Goal: Check status

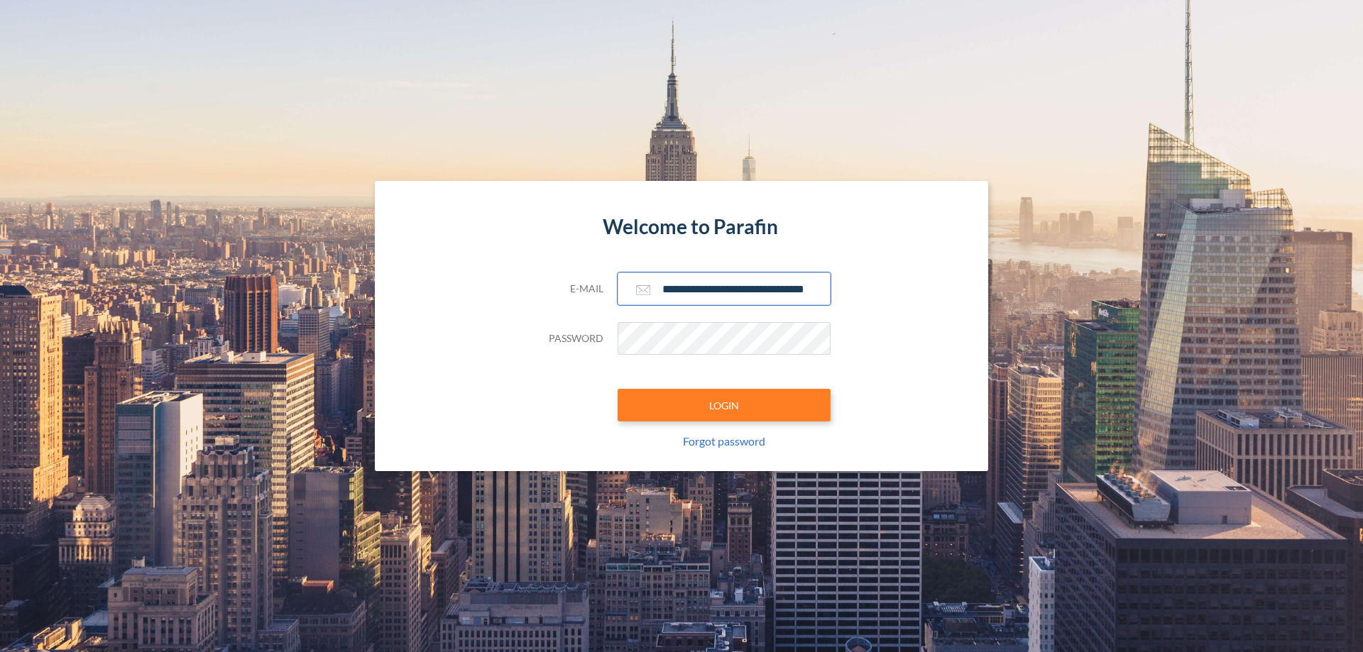
type input "**********"
click at [724, 405] on button "LOGIN" at bounding box center [723, 405] width 213 height 33
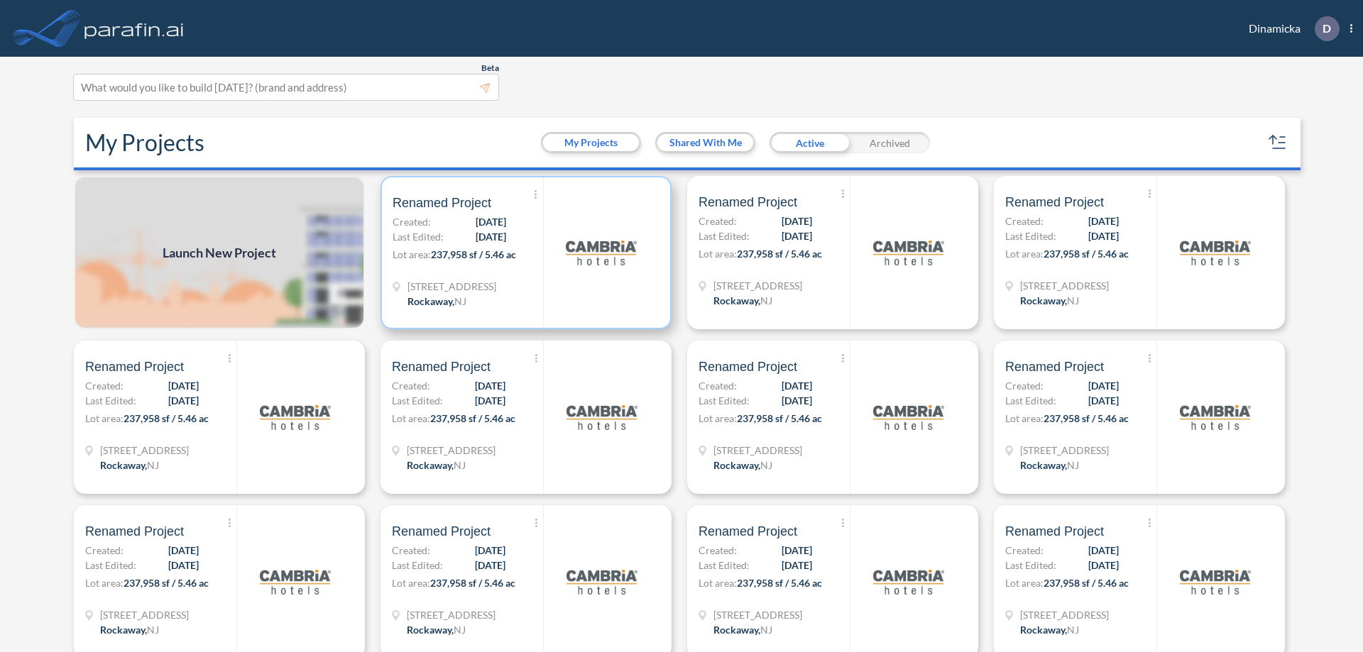
scroll to position [4, 0]
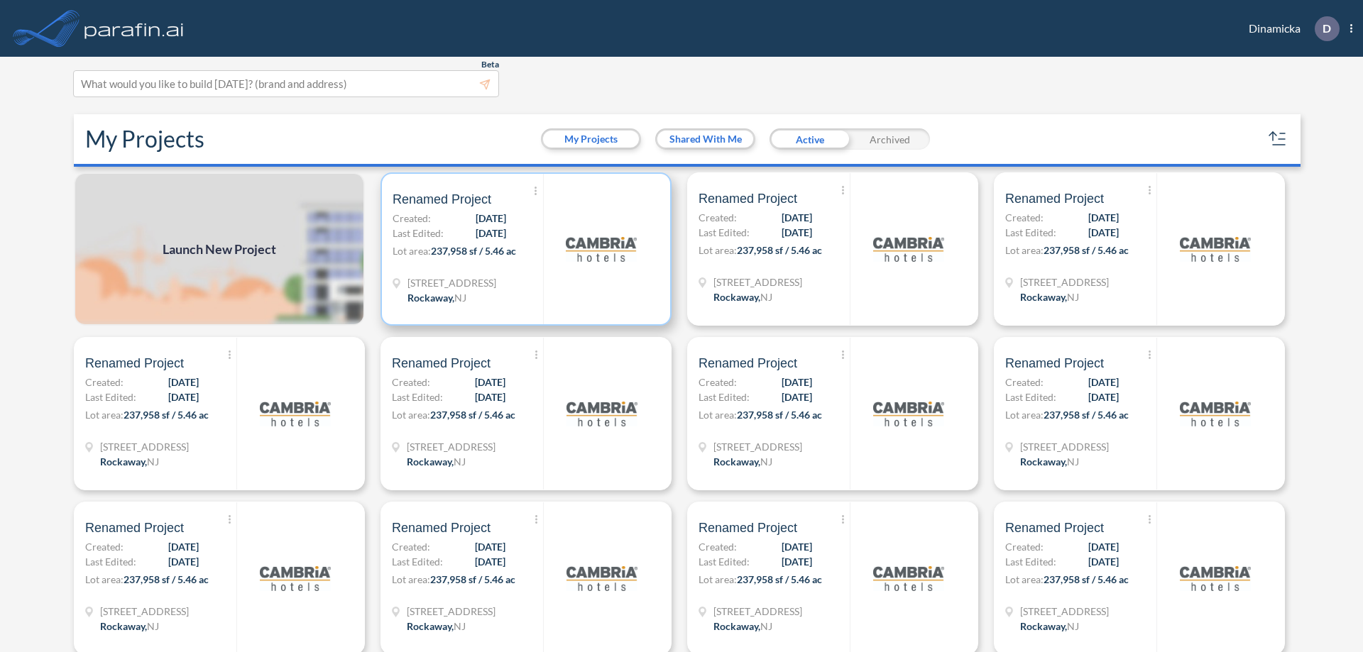
click at [523, 249] on p "Lot area: 237,958 sf / 5.46 ac" at bounding box center [467, 253] width 150 height 21
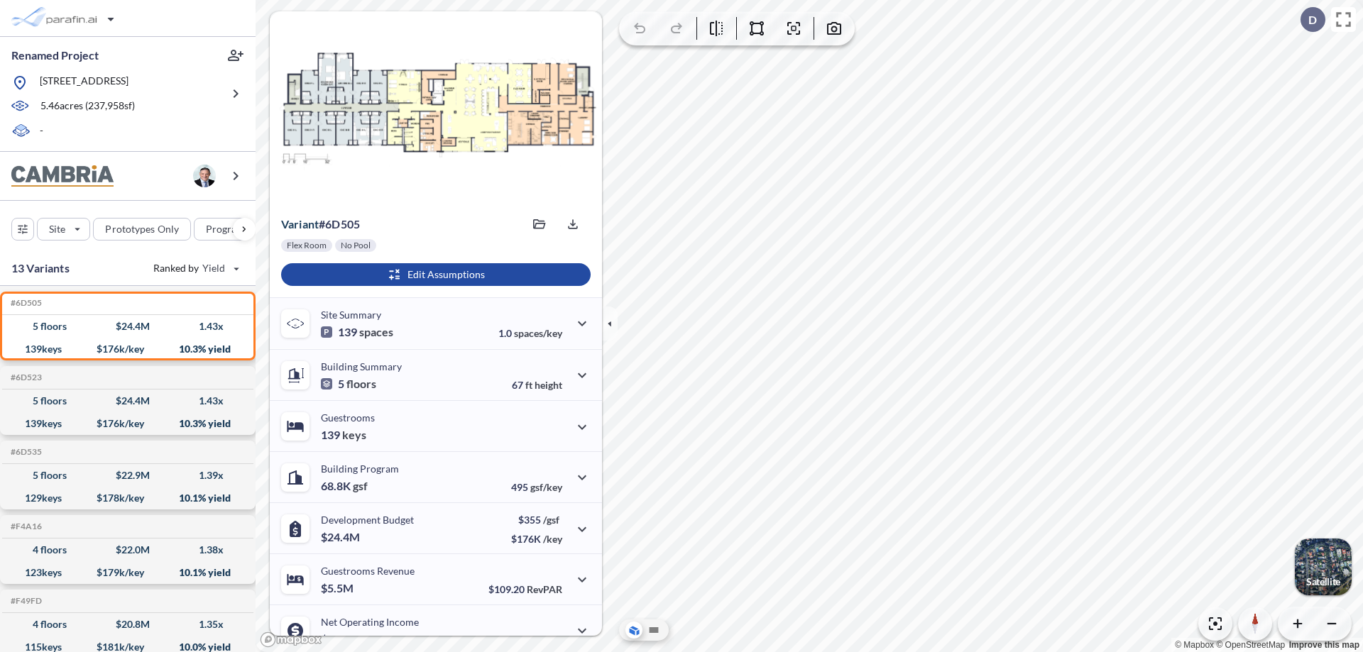
scroll to position [72, 0]
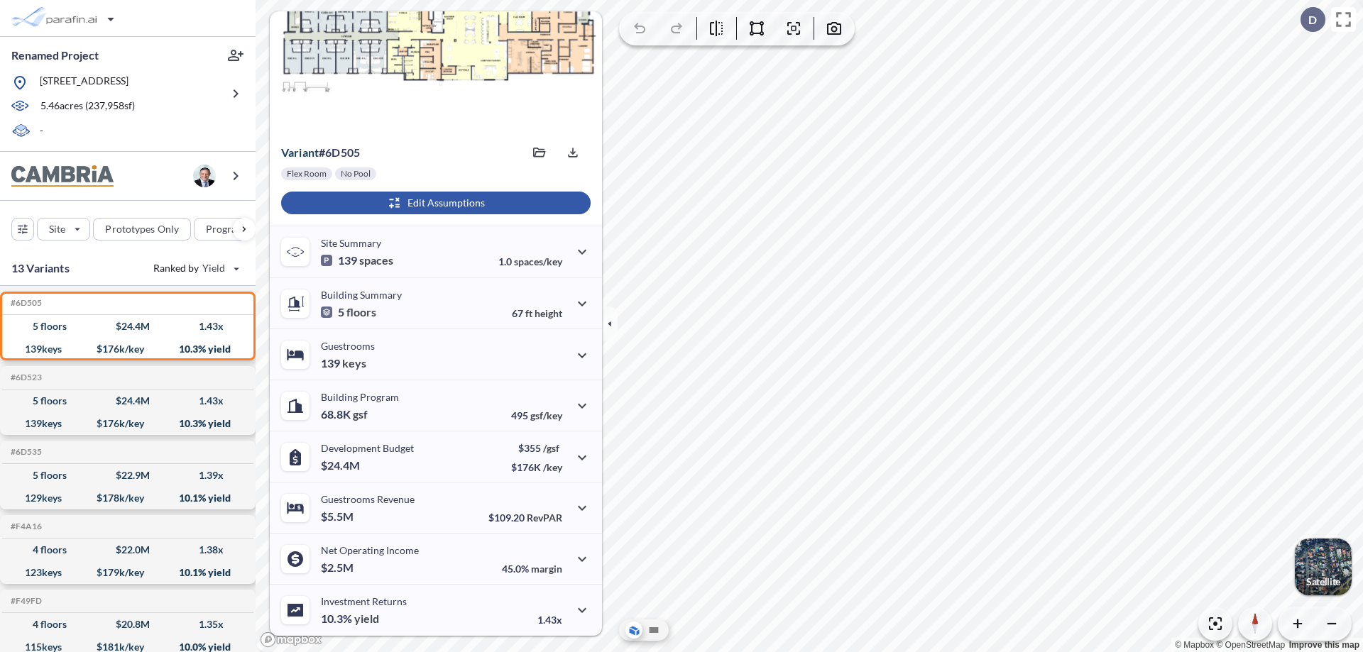
click at [434, 203] on div "button" at bounding box center [435, 203] width 309 height 23
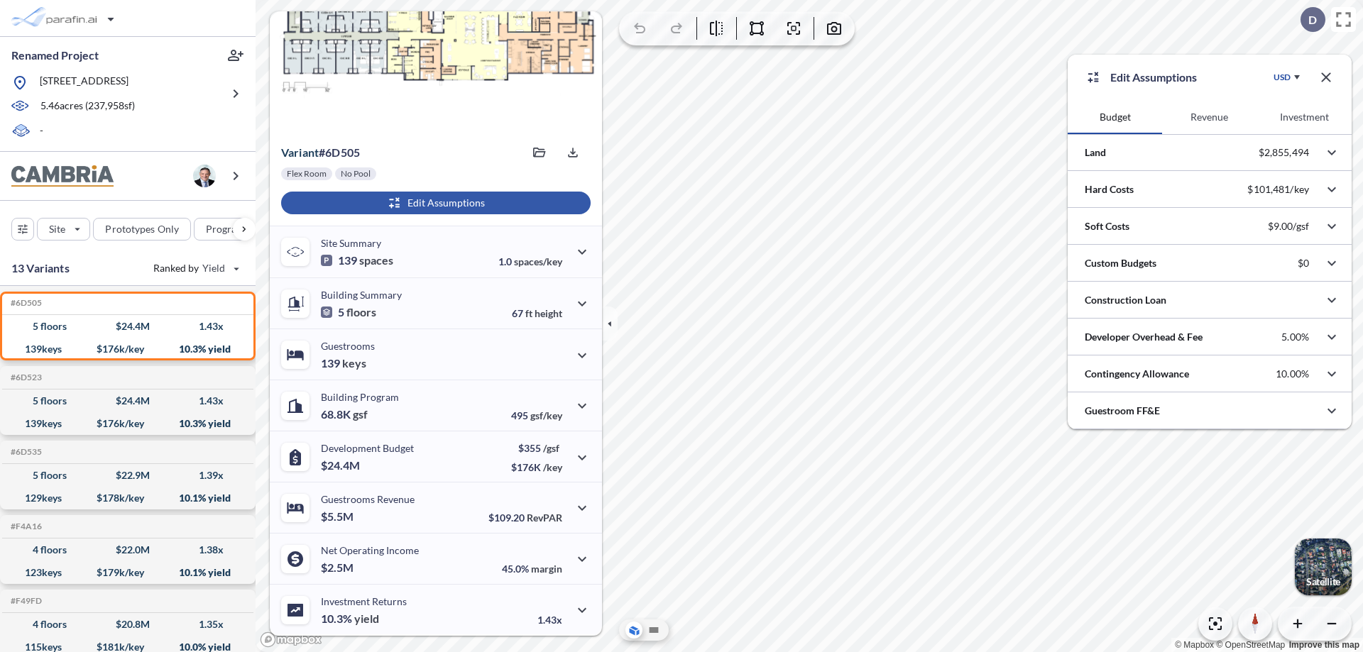
click at [1209, 117] on button "Revenue" at bounding box center [1209, 117] width 94 height 34
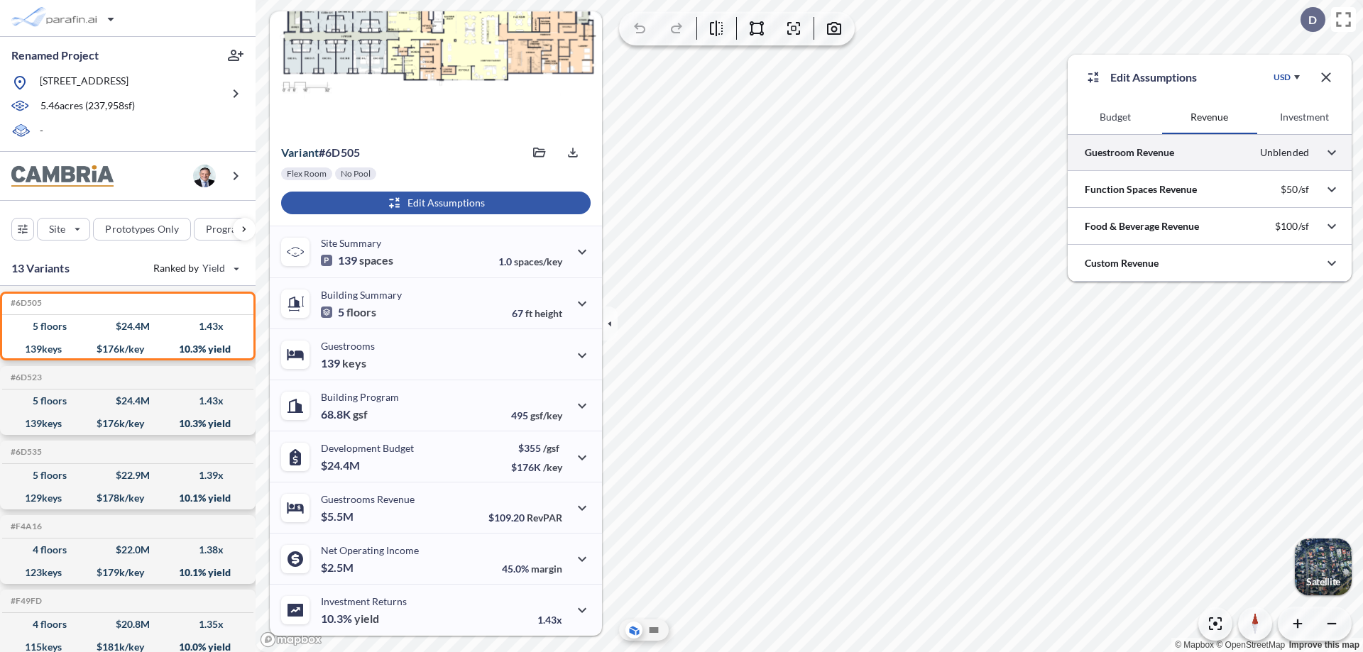
click at [1209, 153] on div at bounding box center [1209, 152] width 284 height 36
